Goal: Navigation & Orientation: Find specific page/section

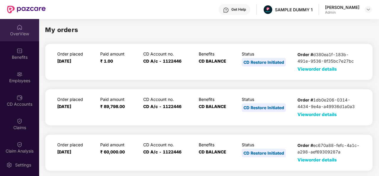
click at [21, 35] on div "OverView" at bounding box center [19, 34] width 39 height 6
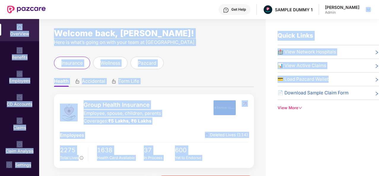
drag, startPoint x: 280, startPoint y: 85, endPoint x: 376, endPoint y: 18, distance: 117.4
click at [376, 18] on div "Get Help SAMPLE DUMMY 1 Tanishq Sharma Admin OverView Benefits Employees CD Acc…" at bounding box center [189, 88] width 379 height 176
click at [256, 34] on div "Welcome back, Tanishq Sharma! Here is what’s going on with your team at Pazcare…" at bounding box center [152, 101] width 227 height 164
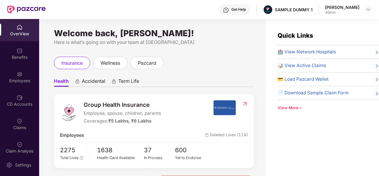
click at [233, 12] on div "Get Help" at bounding box center [235, 9] width 32 height 11
click at [178, 69] on div "insurance wellness pazcard" at bounding box center [154, 63] width 200 height 12
click at [104, 63] on span "wellness" at bounding box center [111, 62] width 20 height 7
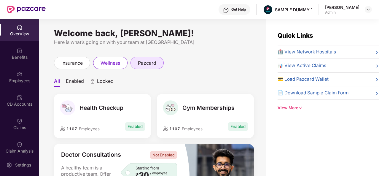
click at [141, 63] on span "pazcard" at bounding box center [147, 62] width 18 height 7
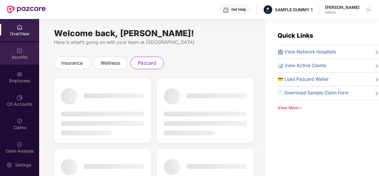
click at [21, 51] on img at bounding box center [20, 51] width 6 height 6
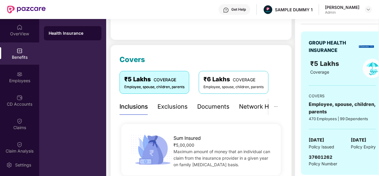
scroll to position [50, 0]
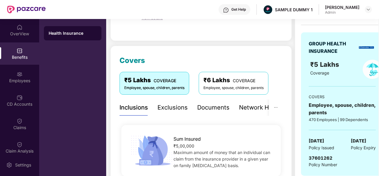
click at [180, 108] on div "Exclusions" at bounding box center [173, 107] width 30 height 9
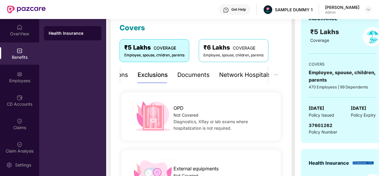
scroll to position [83, 0]
click at [197, 75] on div "Documents" at bounding box center [194, 75] width 32 height 9
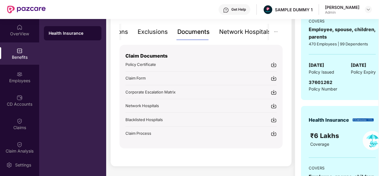
scroll to position [126, 0]
click at [238, 30] on div "Network Hospitals" at bounding box center [245, 31] width 52 height 9
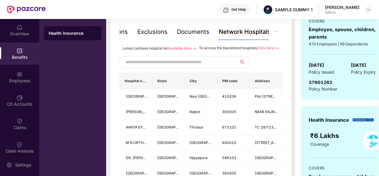
click at [180, 66] on input "text" at bounding box center [177, 62] width 102 height 9
type input "******"
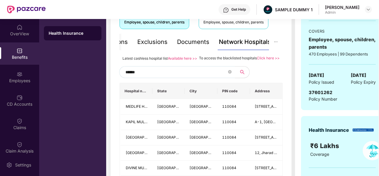
scroll to position [116, 0]
click at [231, 74] on icon "close-circle" at bounding box center [230, 72] width 4 height 4
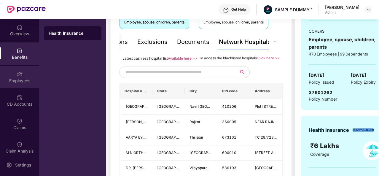
click at [26, 75] on div "Employees" at bounding box center [19, 77] width 39 height 22
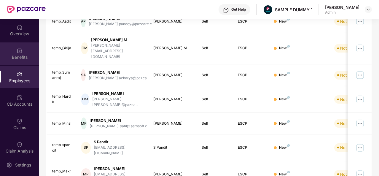
click at [22, 54] on div "Benefits" at bounding box center [19, 53] width 39 height 22
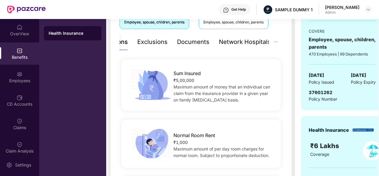
click at [260, 44] on div "Network Hospitals" at bounding box center [245, 41] width 52 height 9
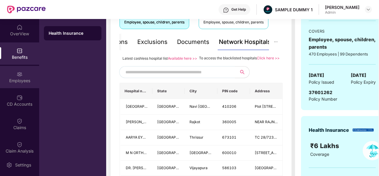
click at [21, 82] on div "Employees" at bounding box center [19, 81] width 39 height 6
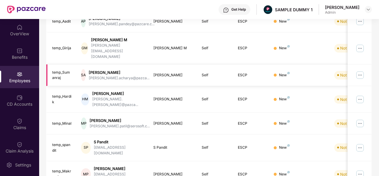
scroll to position [0, 0]
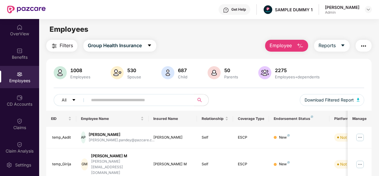
click at [296, 42] on button "Employee" at bounding box center [286, 46] width 43 height 12
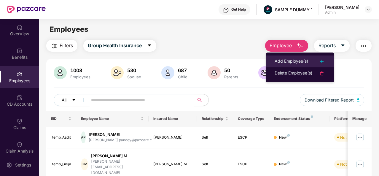
click at [321, 58] on img at bounding box center [322, 61] width 7 height 7
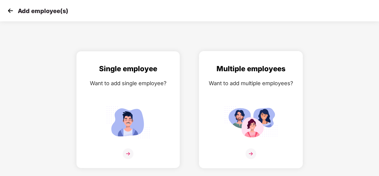
click at [253, 153] on img at bounding box center [251, 153] width 11 height 11
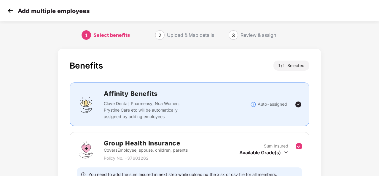
scroll to position [63, 0]
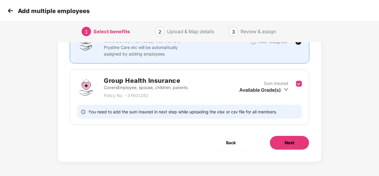
click at [283, 144] on button "Next" at bounding box center [290, 143] width 40 height 14
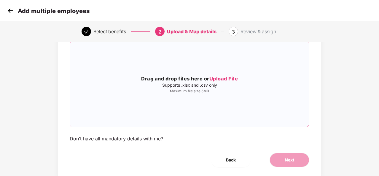
scroll to position [0, 0]
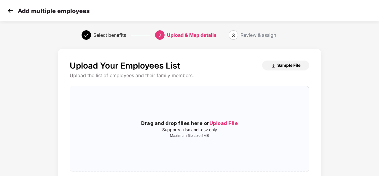
click at [287, 63] on span "Sample File" at bounding box center [289, 65] width 23 height 6
drag, startPoint x: 4, startPoint y: 14, endPoint x: 9, endPoint y: 12, distance: 4.8
click at [9, 12] on div "Add multiple employees" at bounding box center [189, 10] width 379 height 21
click at [9, 12] on img at bounding box center [10, 10] width 9 height 9
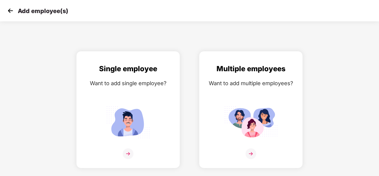
click at [10, 13] on img at bounding box center [10, 10] width 9 height 9
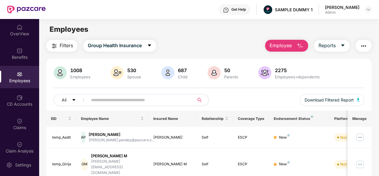
click at [296, 47] on button "Employee" at bounding box center [286, 46] width 43 height 12
click at [254, 42] on div "Filters Group Health Insurance Employee Reports" at bounding box center [209, 46] width 326 height 12
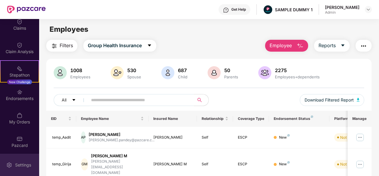
click at [15, 163] on div "Settings" at bounding box center [23, 165] width 20 height 6
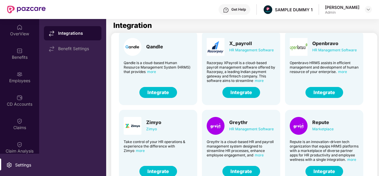
scroll to position [147, 0]
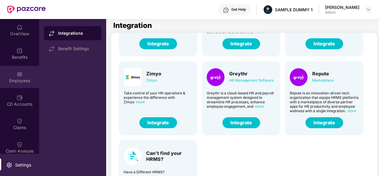
click at [26, 80] on div "Employees" at bounding box center [19, 81] width 39 height 6
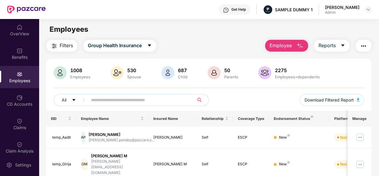
click at [288, 46] on span "Employee" at bounding box center [281, 45] width 22 height 7
click at [326, 28] on div "Employees" at bounding box center [209, 29] width 340 height 11
click at [342, 48] on span "caret-down" at bounding box center [343, 45] width 5 height 5
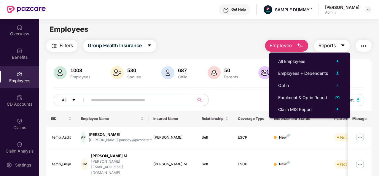
click at [342, 48] on span "caret-down" at bounding box center [343, 45] width 5 height 5
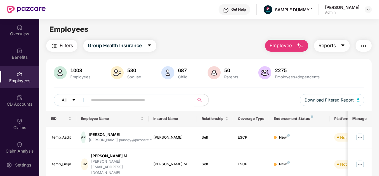
click at [342, 48] on span "caret-down" at bounding box center [343, 45] width 5 height 5
click at [352, 44] on div "Employee Reports" at bounding box center [315, 46] width 113 height 12
click at [369, 46] on button "button" at bounding box center [364, 46] width 16 height 12
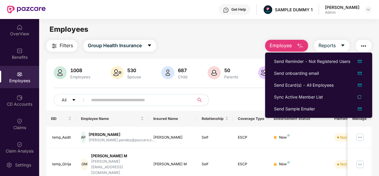
click at [362, 45] on img "button" at bounding box center [363, 45] width 7 height 7
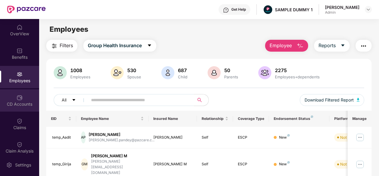
click at [17, 101] on div "CD Accounts" at bounding box center [19, 104] width 39 height 6
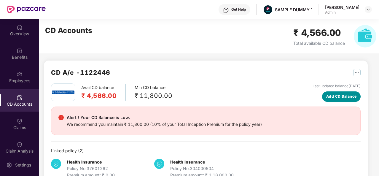
click at [329, 97] on span "Add CD Balance" at bounding box center [342, 97] width 31 height 6
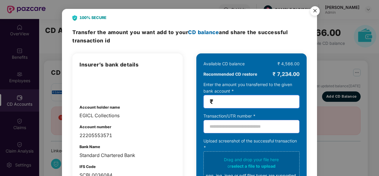
click at [235, 101] on input "number" at bounding box center [254, 101] width 79 height 7
click at [314, 12] on img "Close" at bounding box center [315, 12] width 17 height 17
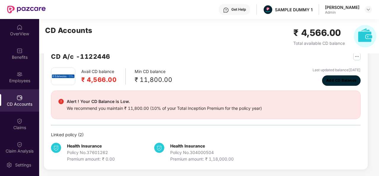
scroll to position [16, 0]
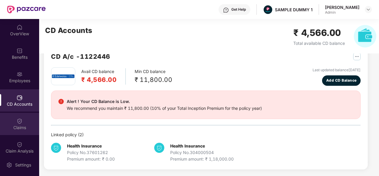
click at [17, 122] on img at bounding box center [20, 121] width 6 height 6
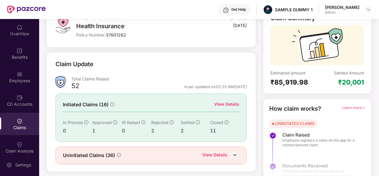
scroll to position [56, 0]
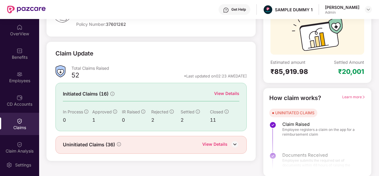
click at [230, 91] on div "View Details" at bounding box center [226, 93] width 25 height 7
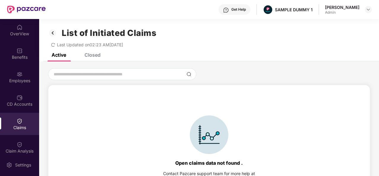
scroll to position [26, 0]
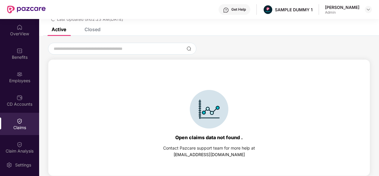
click at [95, 29] on div "Closed" at bounding box center [93, 29] width 16 height 6
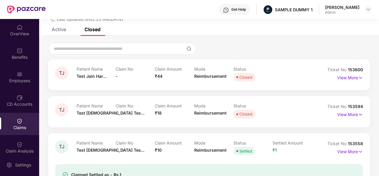
click at [262, 73] on div "Closed" at bounding box center [253, 77] width 39 height 8
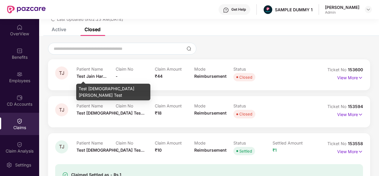
click at [99, 76] on span "Test Jain Har..." at bounding box center [92, 76] width 30 height 5
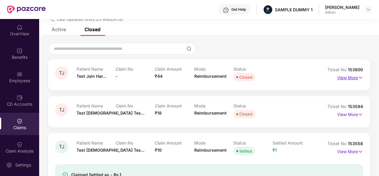
click at [360, 76] on img at bounding box center [360, 78] width 5 height 7
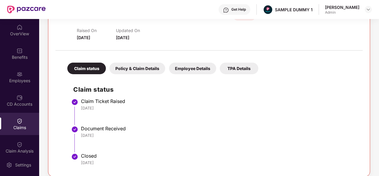
scroll to position [90, 0]
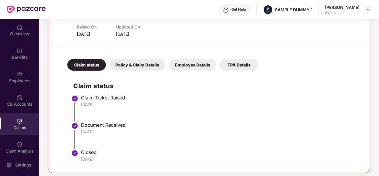
click at [147, 64] on div "Policy & Claim Details" at bounding box center [138, 65] width 56 height 12
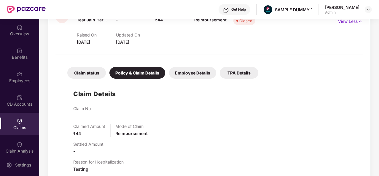
scroll to position [82, 0]
click at [204, 75] on div "Employee Details" at bounding box center [192, 73] width 47 height 12
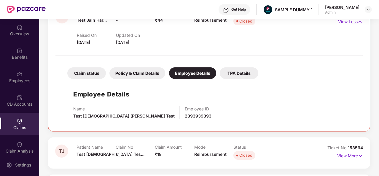
click at [241, 74] on div "TPA Details" at bounding box center [239, 73] width 39 height 12
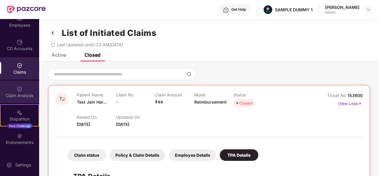
scroll to position [57, 0]
click at [19, 95] on div "Claim Analysis" at bounding box center [19, 94] width 39 height 6
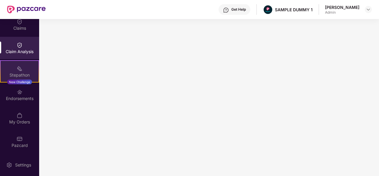
scroll to position [99, 0]
click at [26, 68] on div "Stepathon New Challenge" at bounding box center [19, 71] width 39 height 22
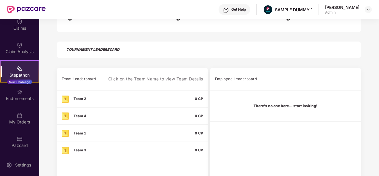
scroll to position [138, 0]
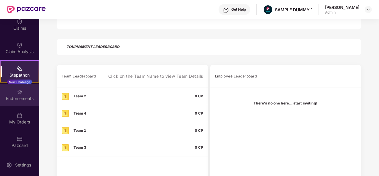
click at [15, 96] on div "Endorsements" at bounding box center [19, 99] width 39 height 6
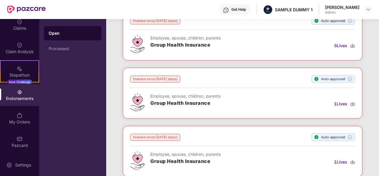
scroll to position [101, 0]
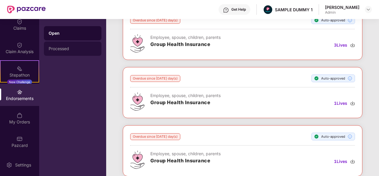
click at [76, 49] on div "Processed" at bounding box center [73, 48] width 48 height 5
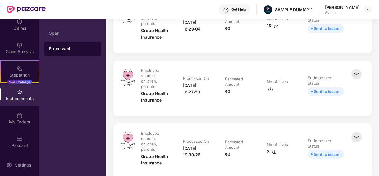
scroll to position [98, 0]
click at [354, 77] on img at bounding box center [356, 74] width 13 height 13
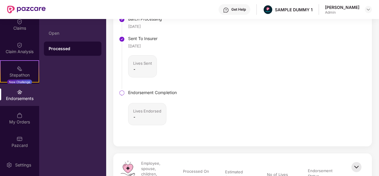
scroll to position [245, 0]
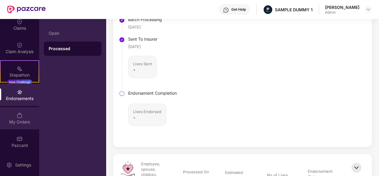
click at [18, 115] on img at bounding box center [20, 116] width 6 height 6
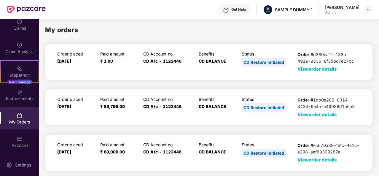
click at [312, 114] on span "View order details" at bounding box center [317, 115] width 39 height 6
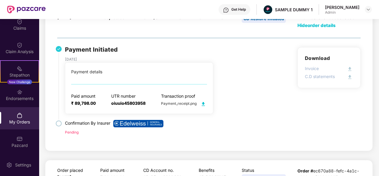
scroll to position [88, 0]
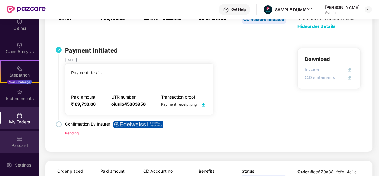
click at [12, 144] on div "Pazcard" at bounding box center [19, 145] width 39 height 6
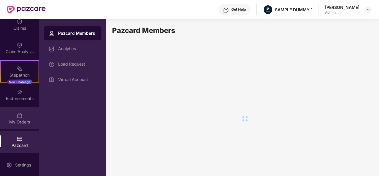
click at [24, 125] on div "My Orders" at bounding box center [19, 118] width 39 height 22
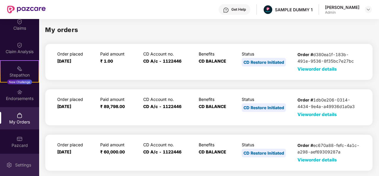
click at [26, 162] on div "Settings" at bounding box center [23, 165] width 20 height 6
